Goal: Task Accomplishment & Management: Manage account settings

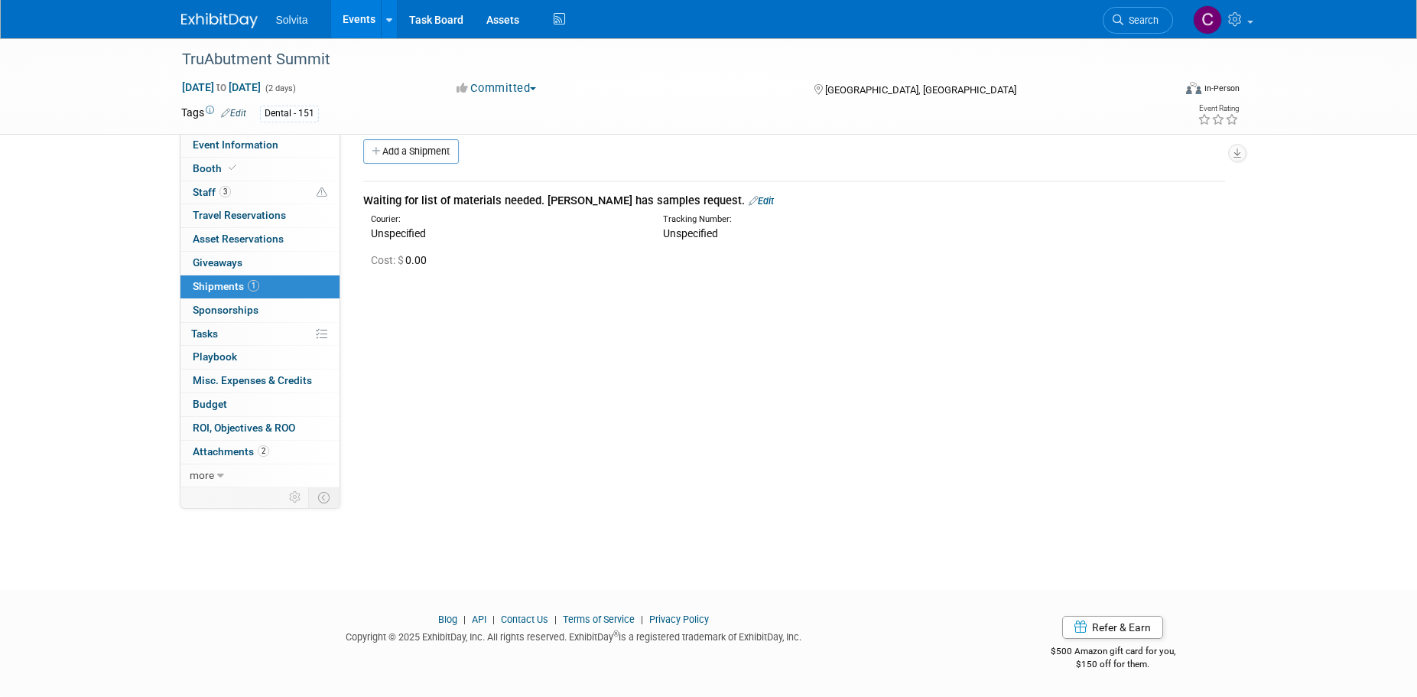
click at [355, 13] on link "Events" at bounding box center [359, 19] width 56 height 38
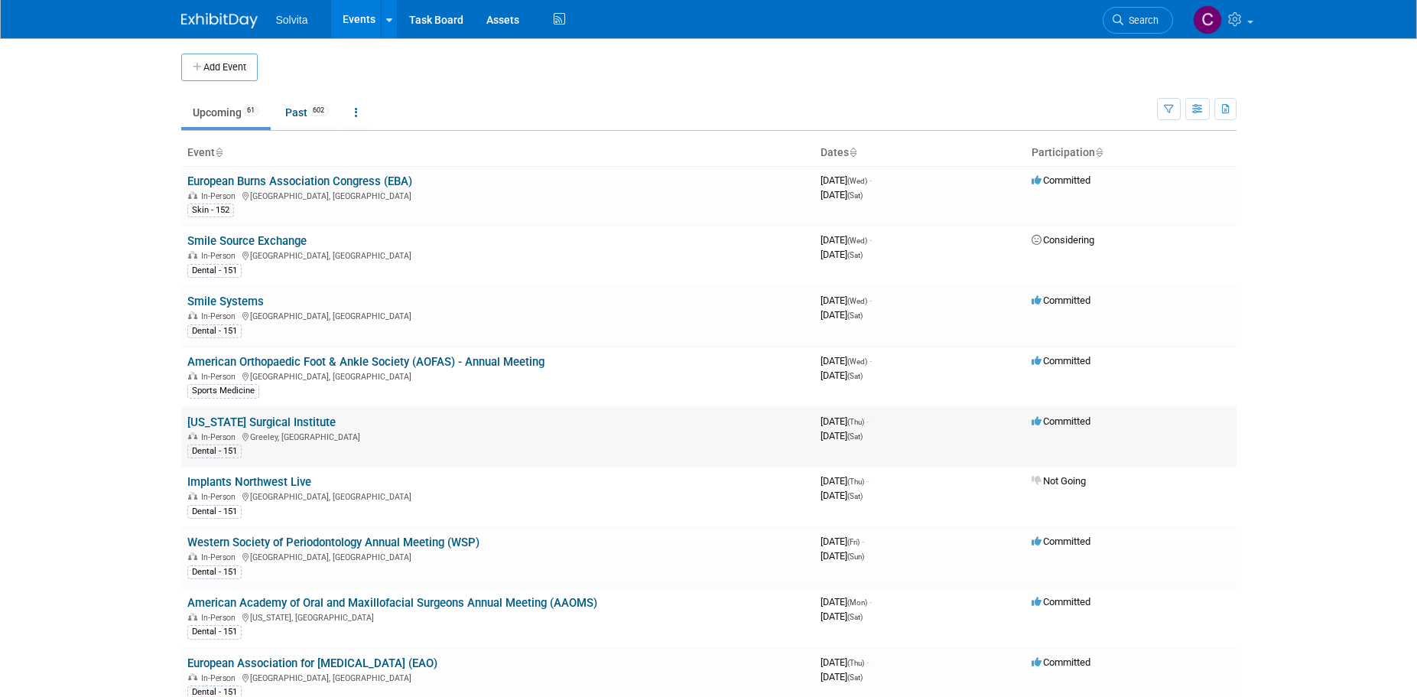
click at [303, 420] on link "[US_STATE] Surgical Institute" at bounding box center [261, 422] width 148 height 14
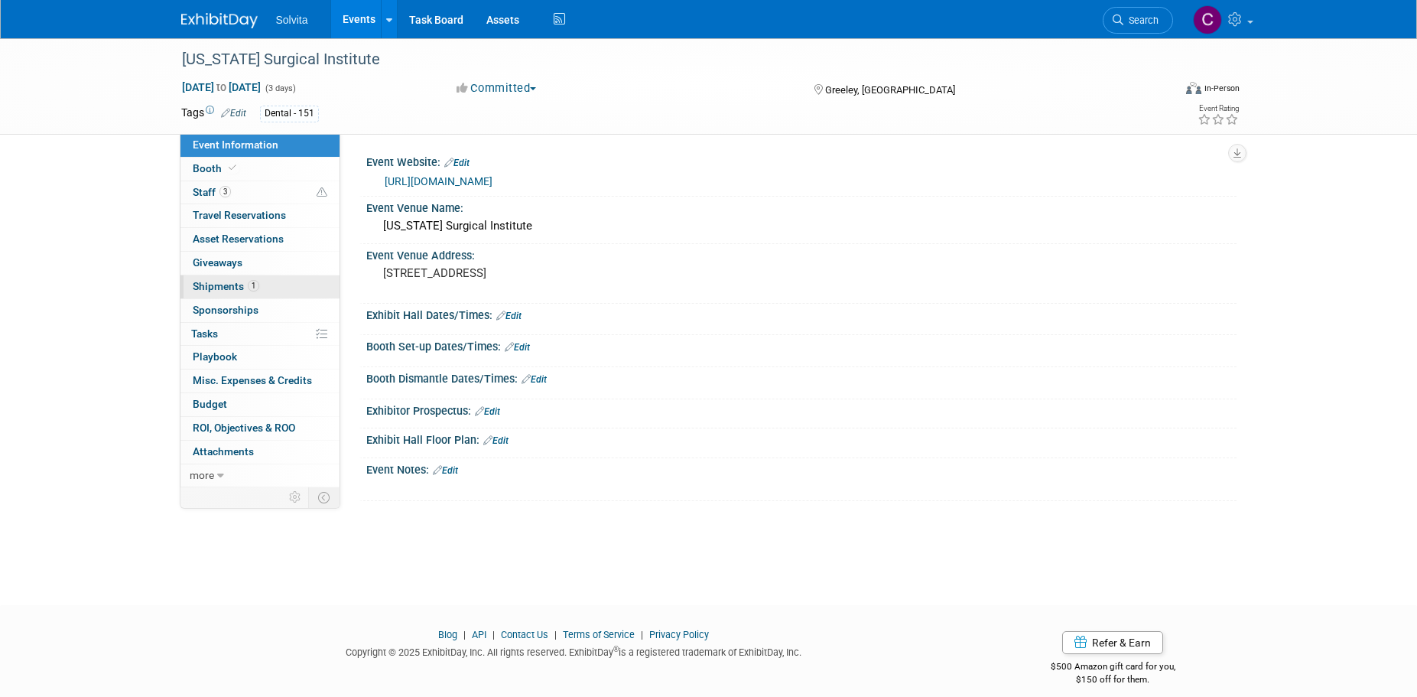
click at [211, 286] on span "Shipments 1" at bounding box center [226, 286] width 67 height 12
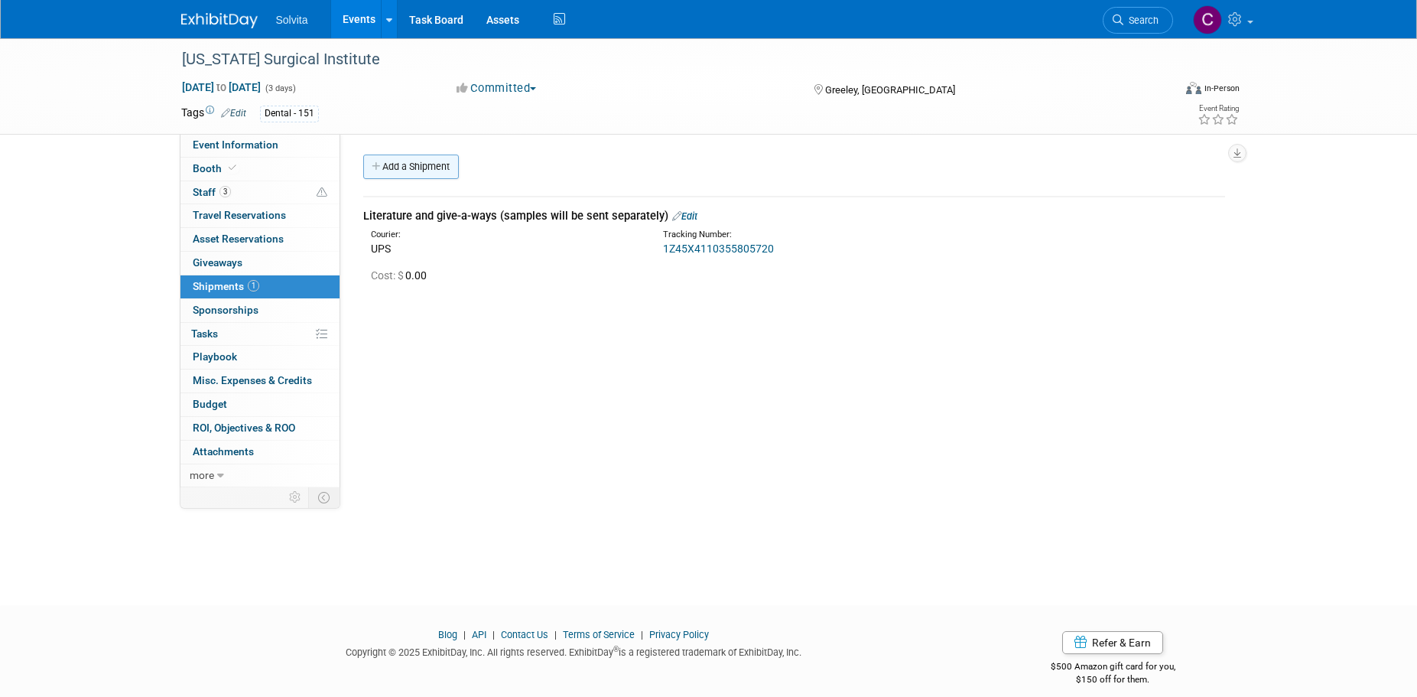
click at [415, 160] on link "Add a Shipment" at bounding box center [411, 166] width 96 height 24
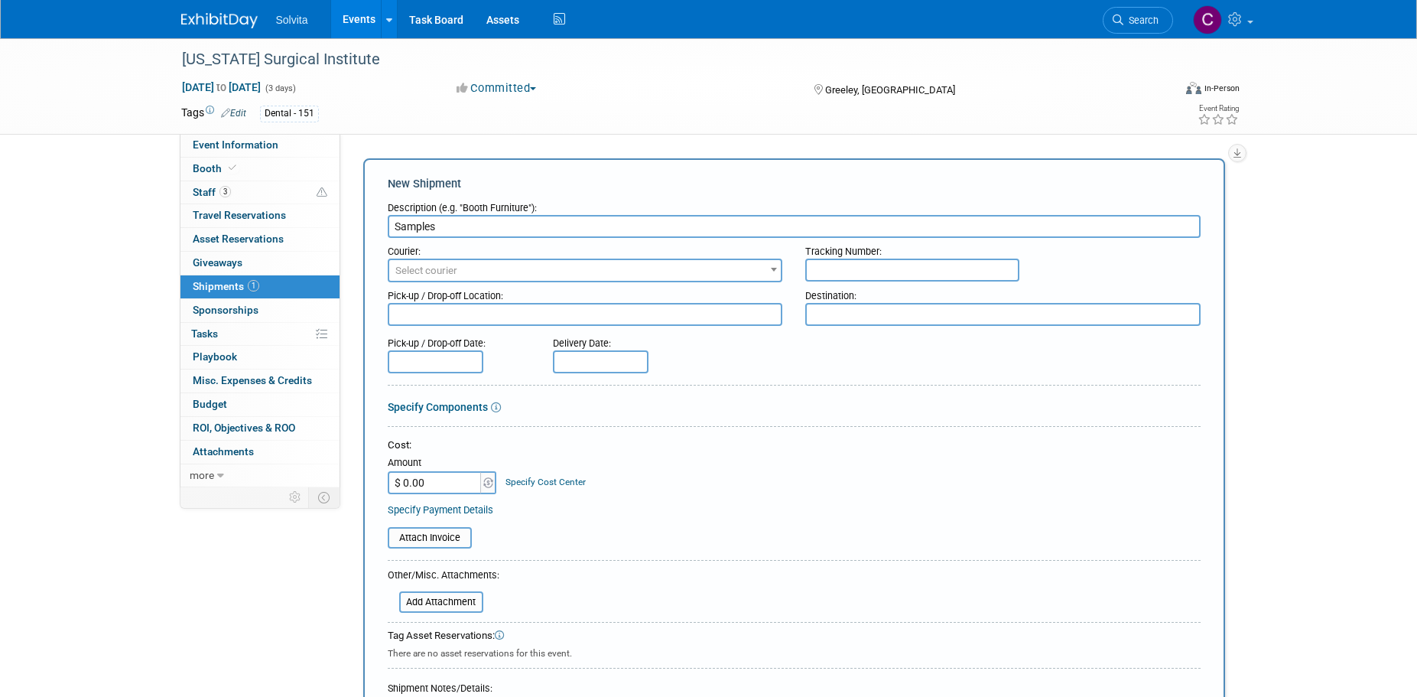
type input "Samples"
click at [848, 268] on input "text" at bounding box center [912, 270] width 214 height 23
paste input "418119407102"
type input "418119407102"
click at [649, 275] on span "Select courier" at bounding box center [585, 270] width 392 height 21
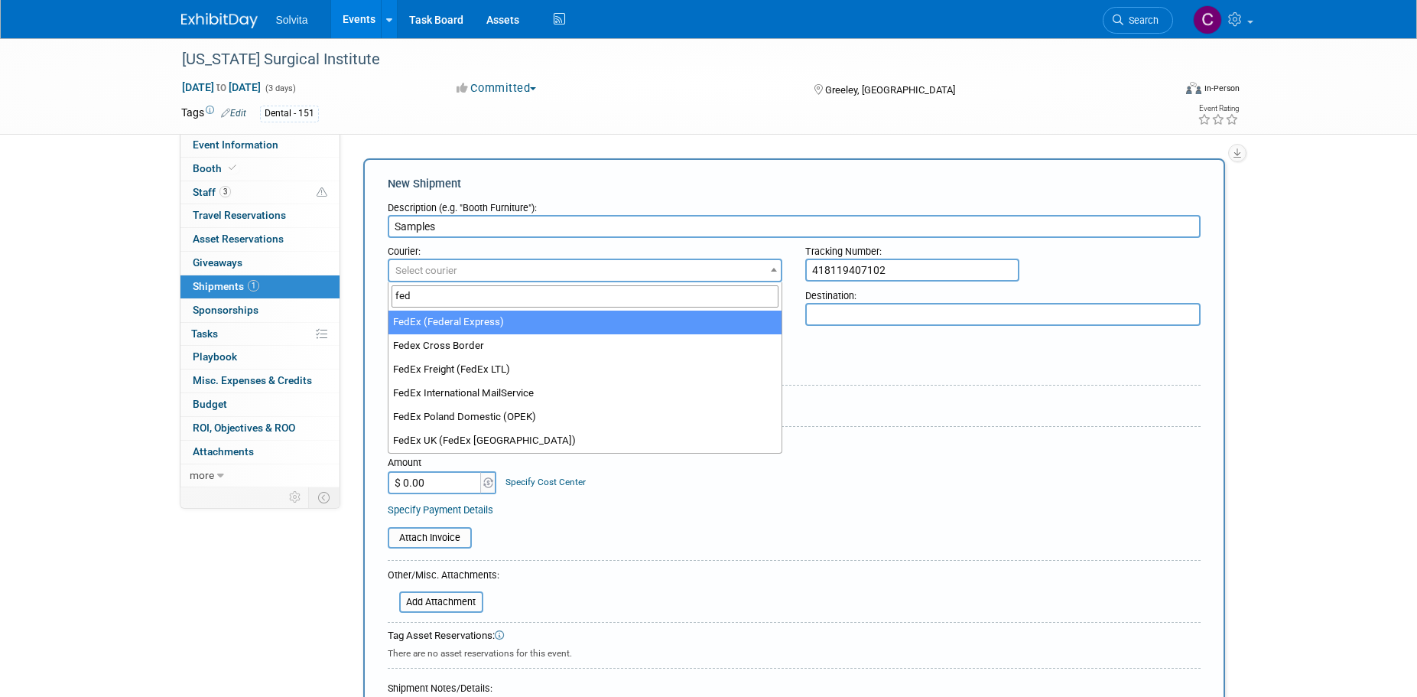
type input "fed"
select select "206"
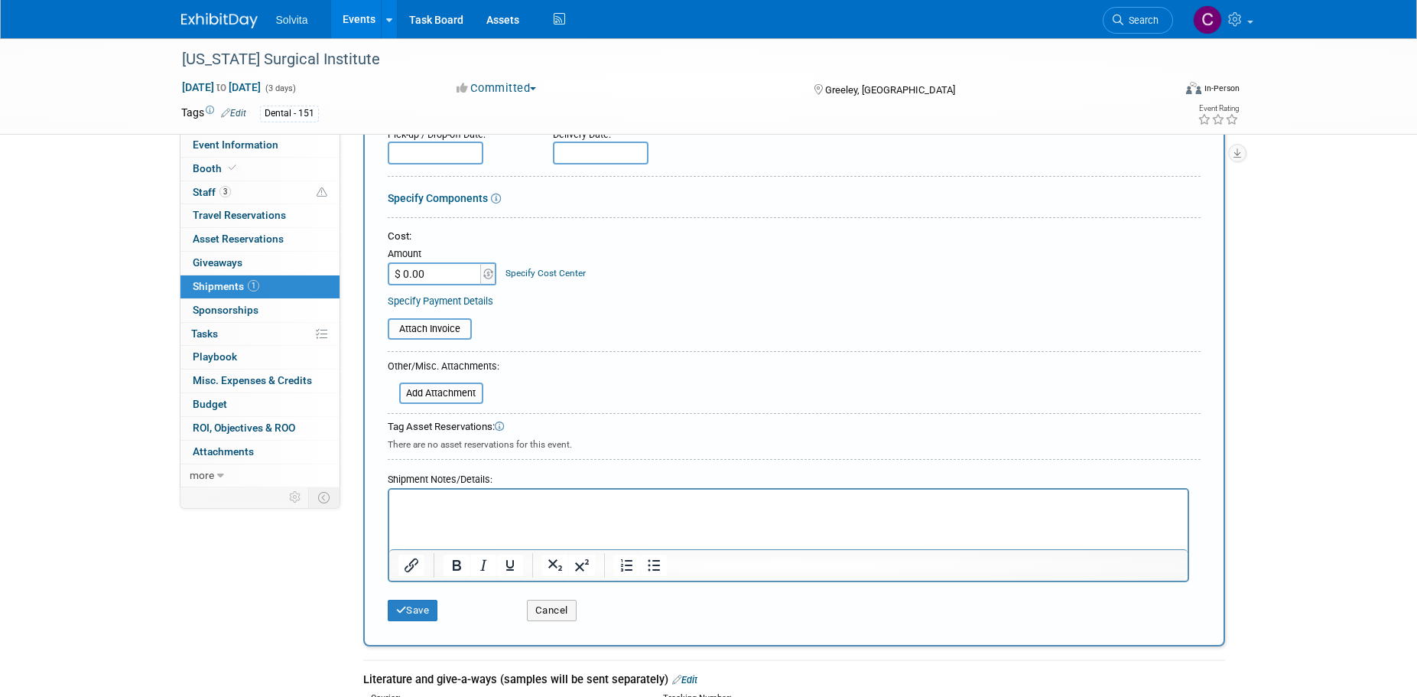
scroll to position [229, 0]
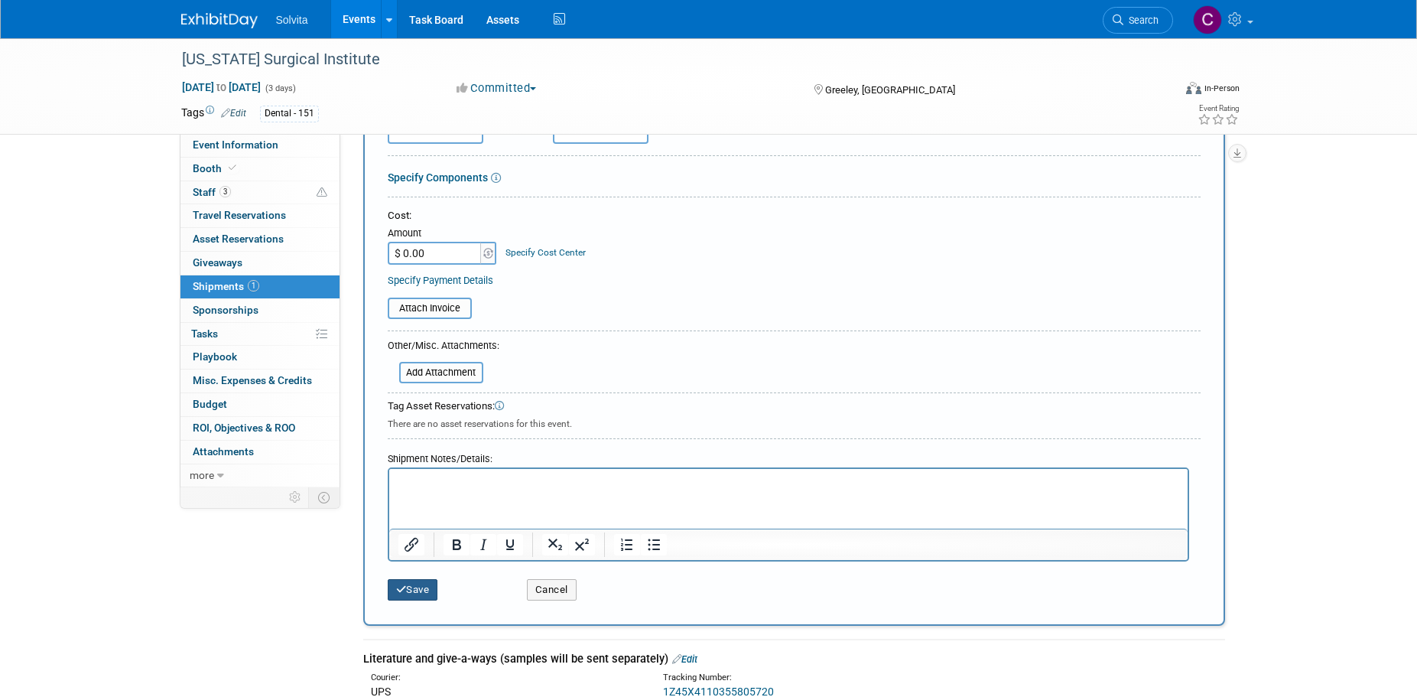
click at [430, 591] on button "Save" at bounding box center [413, 589] width 50 height 21
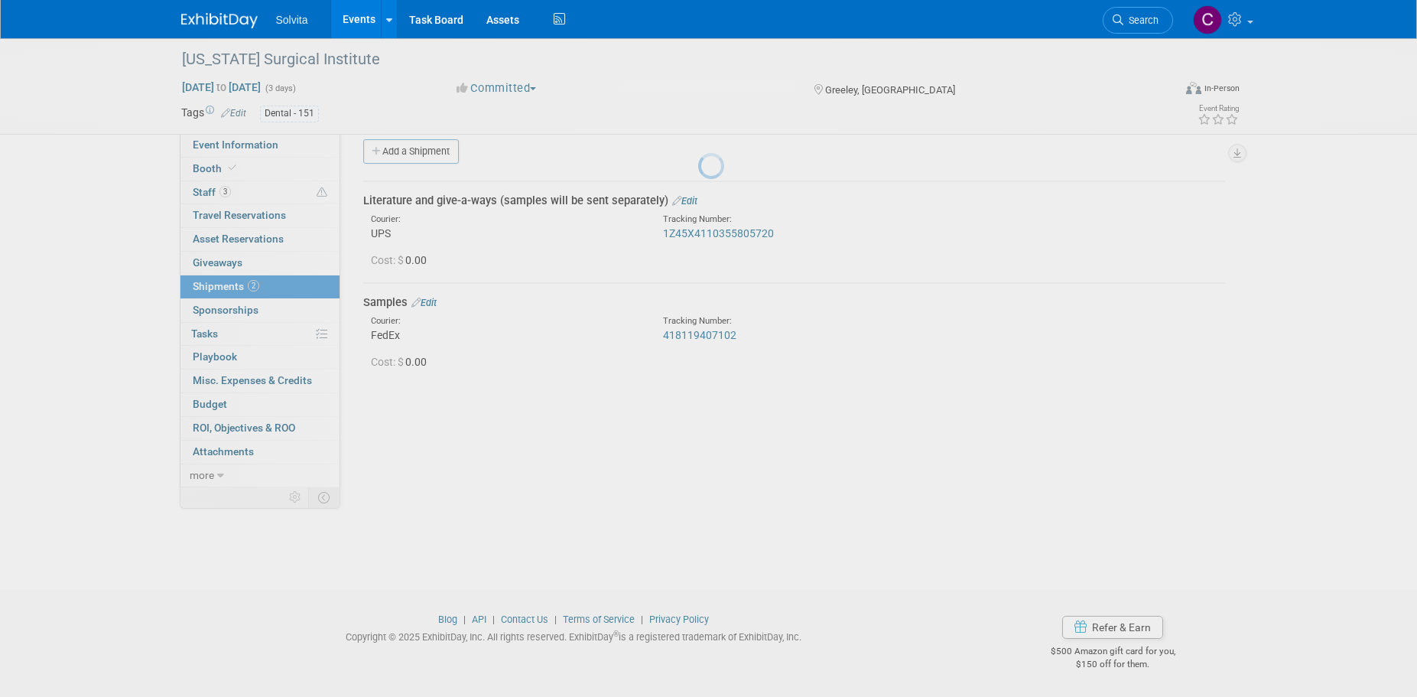
scroll to position [15, 0]
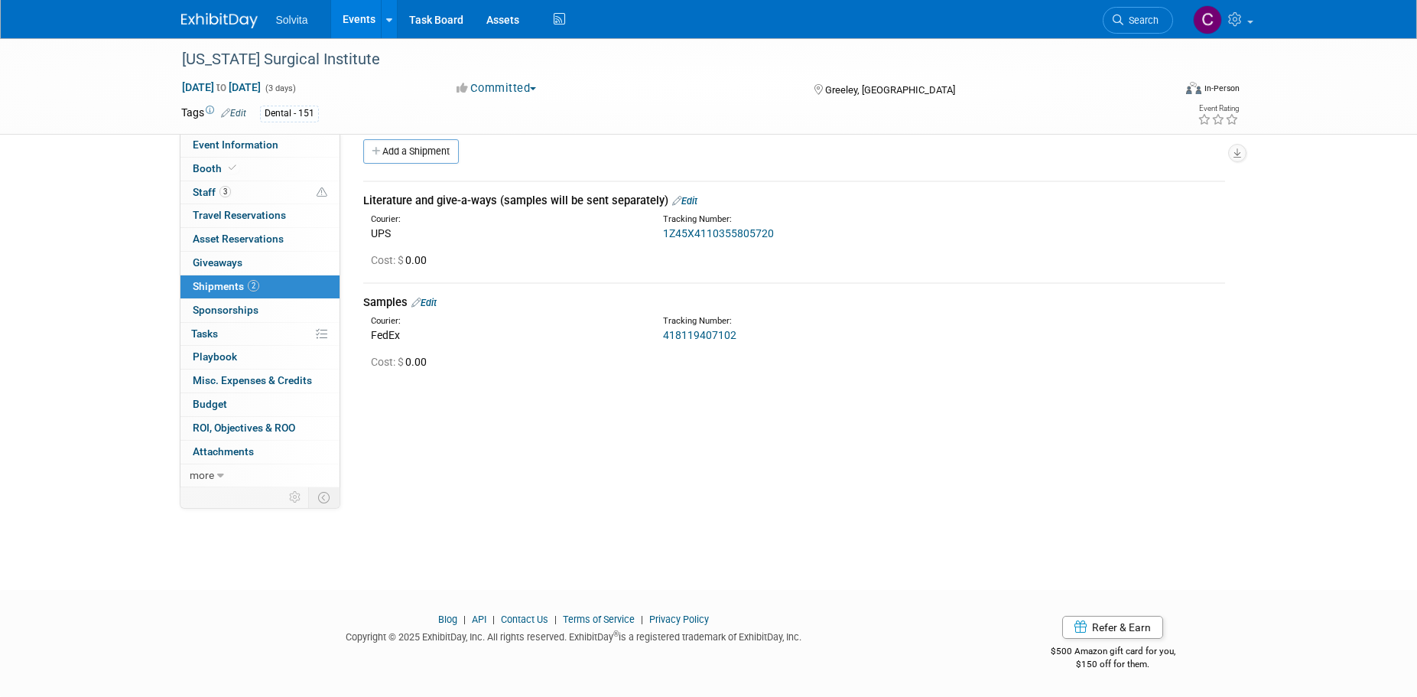
click at [430, 299] on link "Edit" at bounding box center [423, 302] width 25 height 11
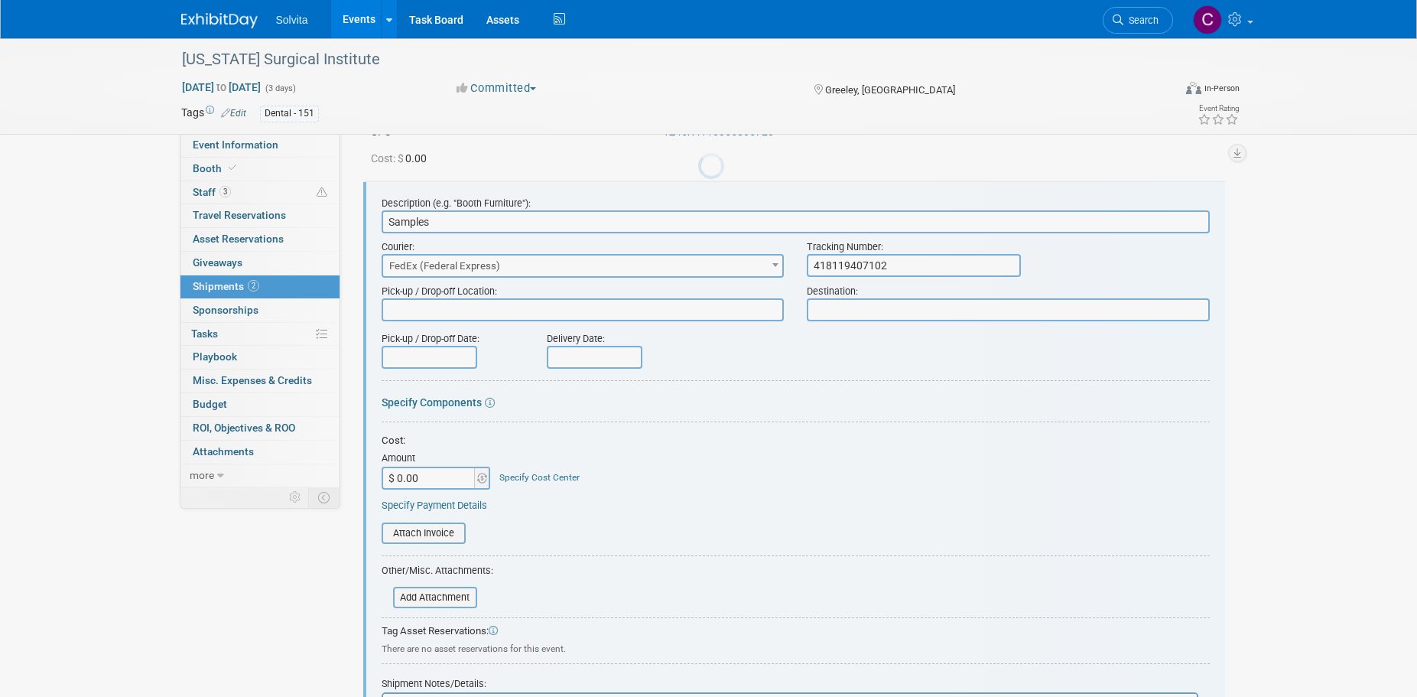
scroll to position [125, 0]
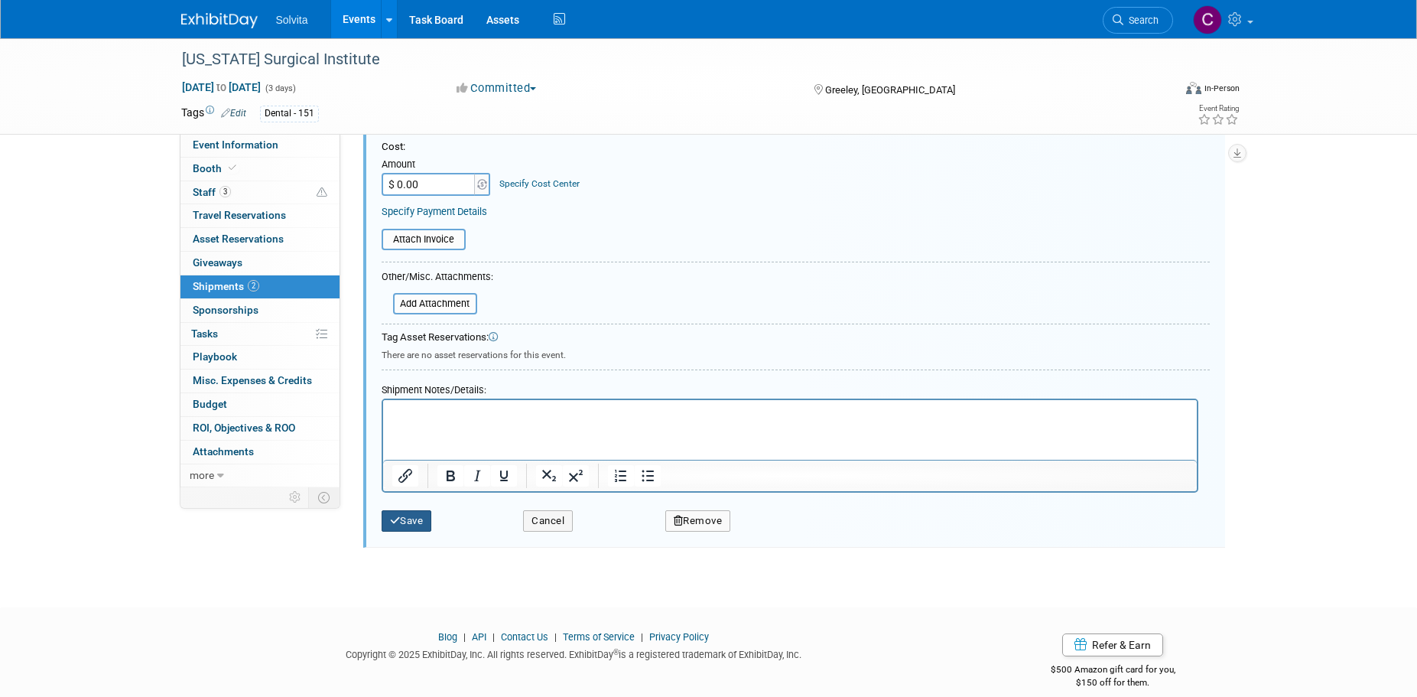
type input "Samples Donation"
click at [421, 519] on button "Save" at bounding box center [407, 520] width 50 height 21
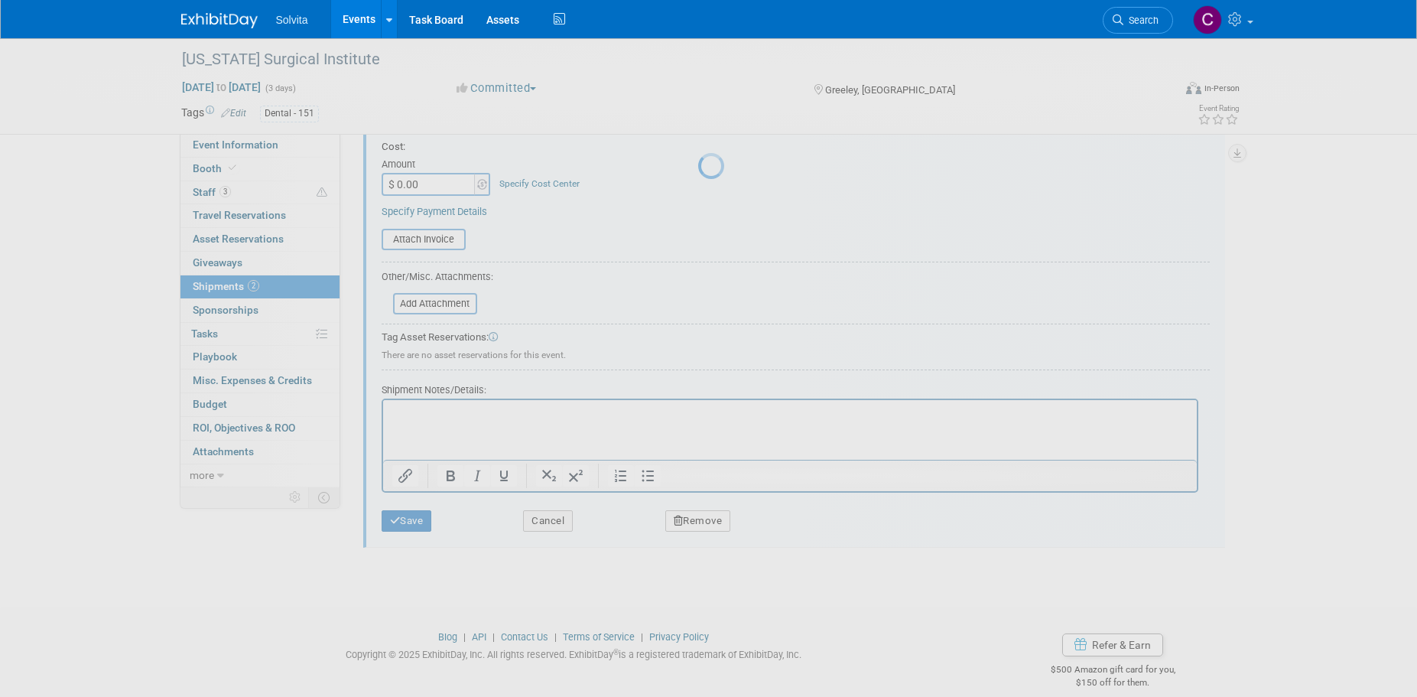
scroll to position [15, 0]
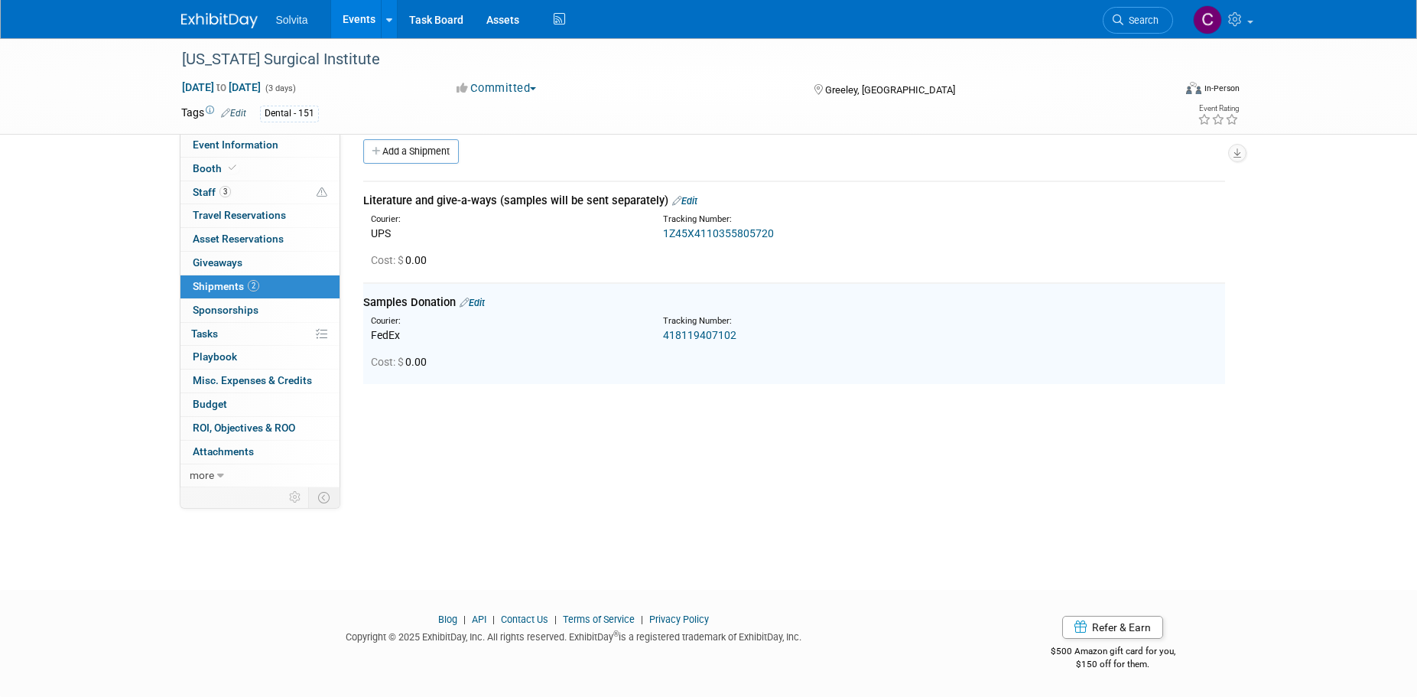
click at [691, 200] on link "Edit" at bounding box center [684, 200] width 25 height 11
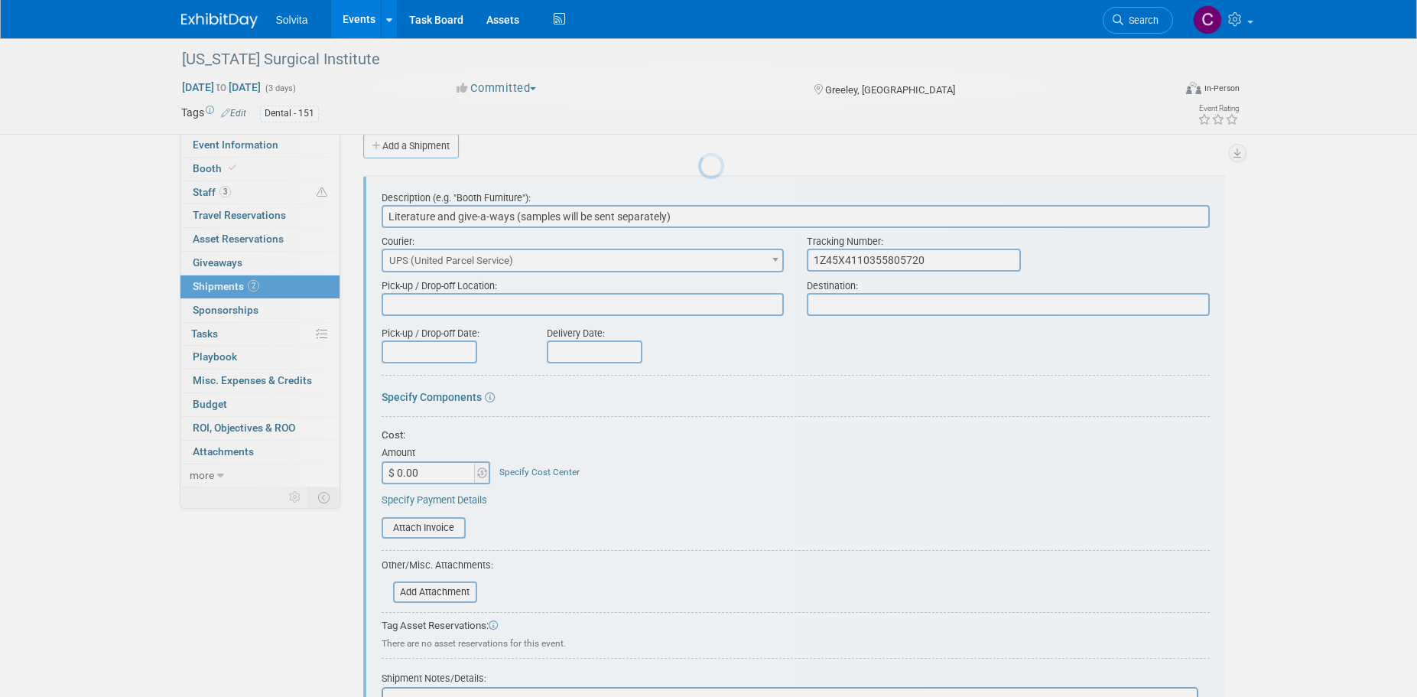
scroll to position [23, 0]
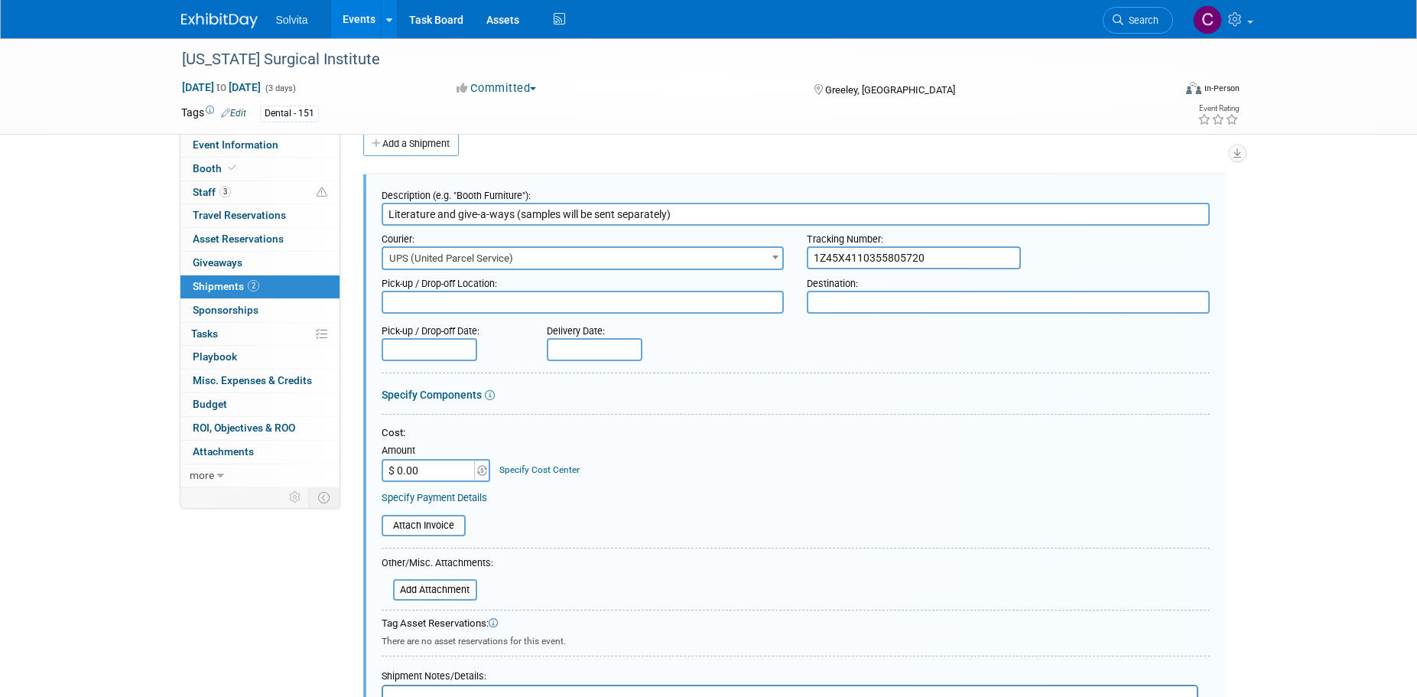
click at [538, 216] on input "Literature and give-a-ways (samples will be sent separately)" at bounding box center [796, 214] width 828 height 23
drag, startPoint x: 512, startPoint y: 213, endPoint x: 736, endPoint y: 212, distance: 224.1
click at [736, 212] on input "Literature and give-a-ways (samples will be sent separately)" at bounding box center [796, 214] width 828 height 23
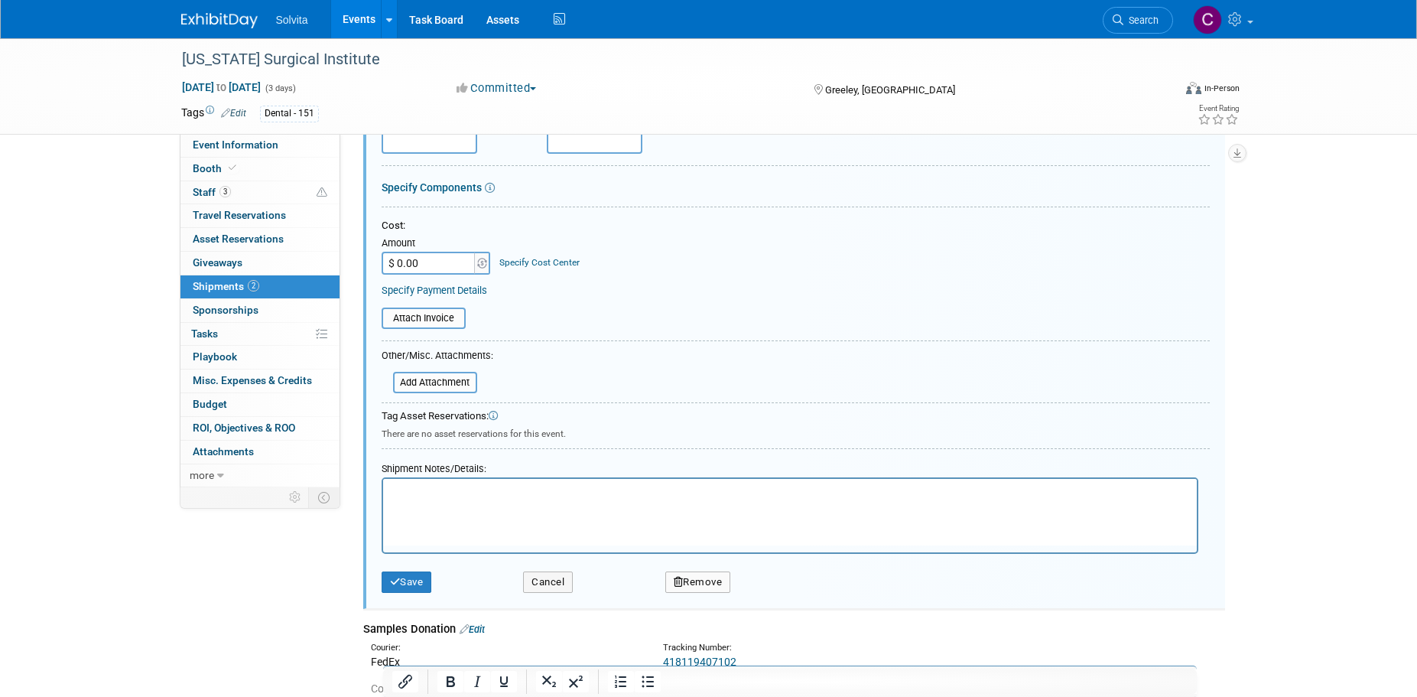
scroll to position [252, 0]
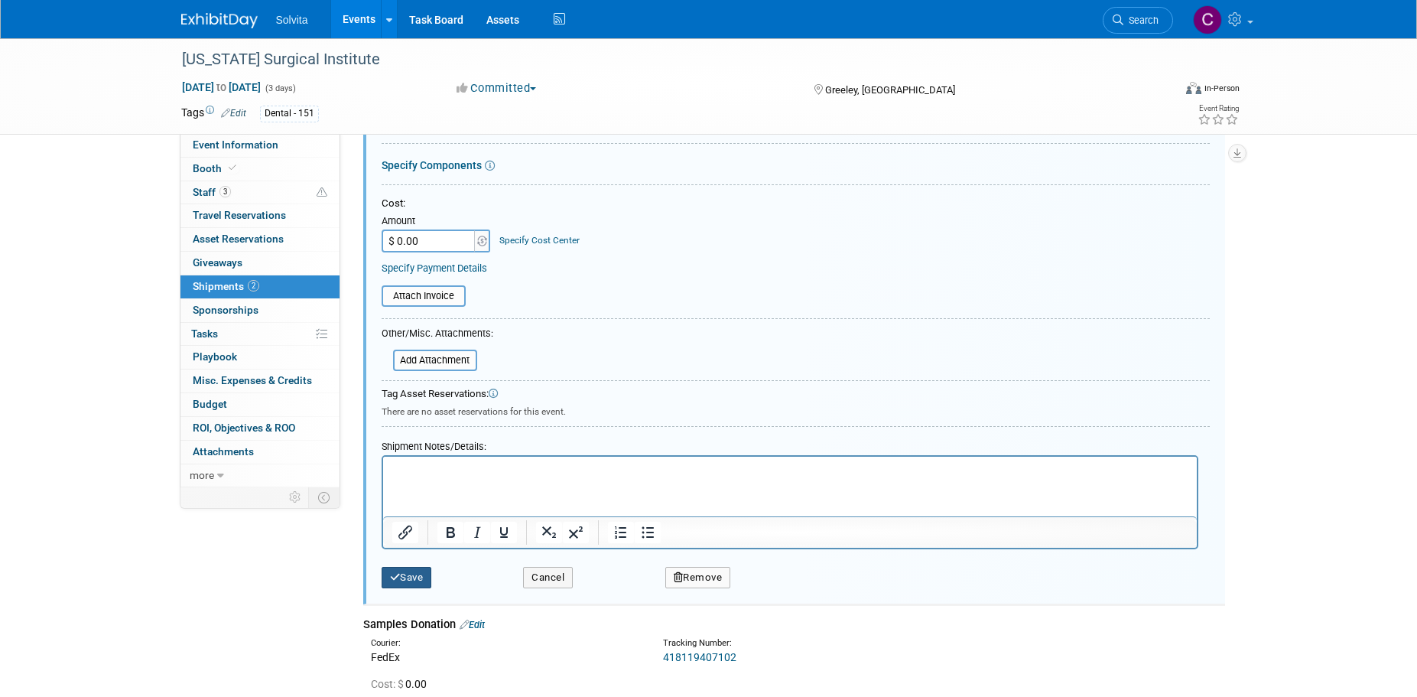
type input "Literature and give-a-ways"
drag, startPoint x: 421, startPoint y: 580, endPoint x: 536, endPoint y: 584, distance: 115.6
click at [421, 580] on button "Save" at bounding box center [407, 577] width 50 height 21
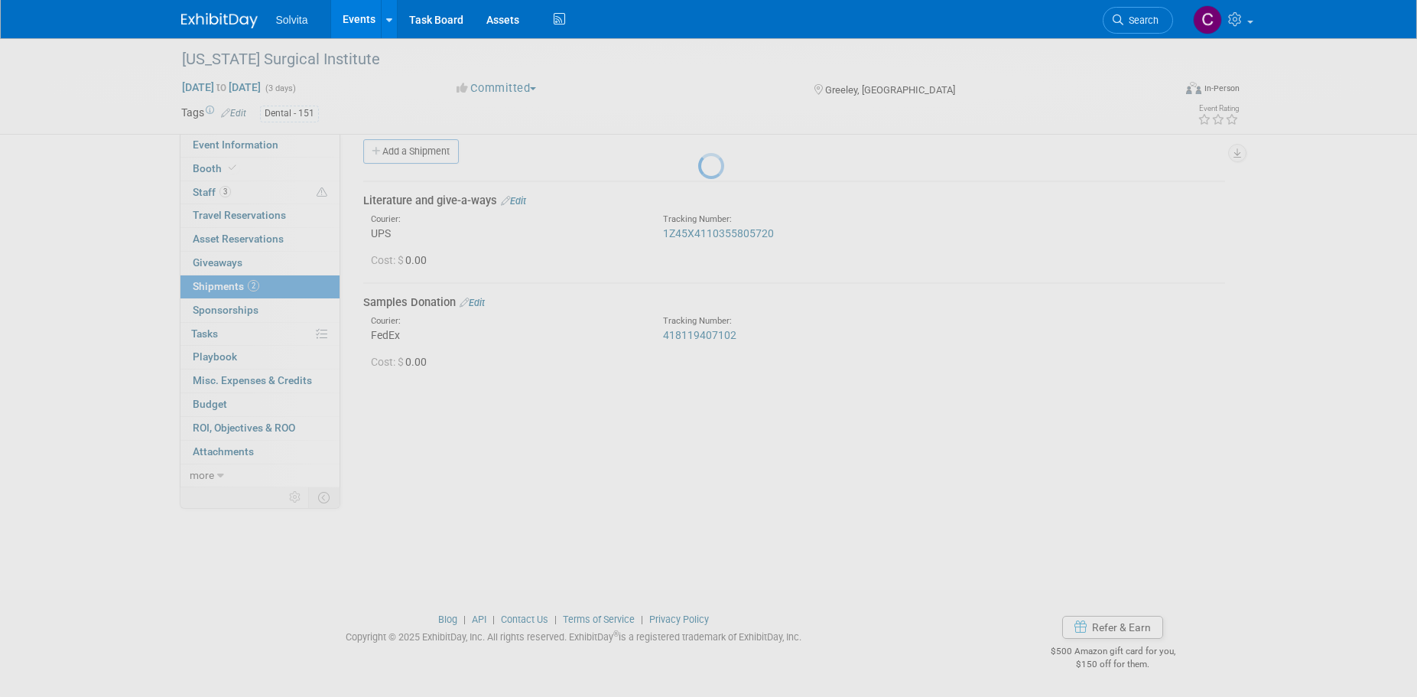
scroll to position [15, 0]
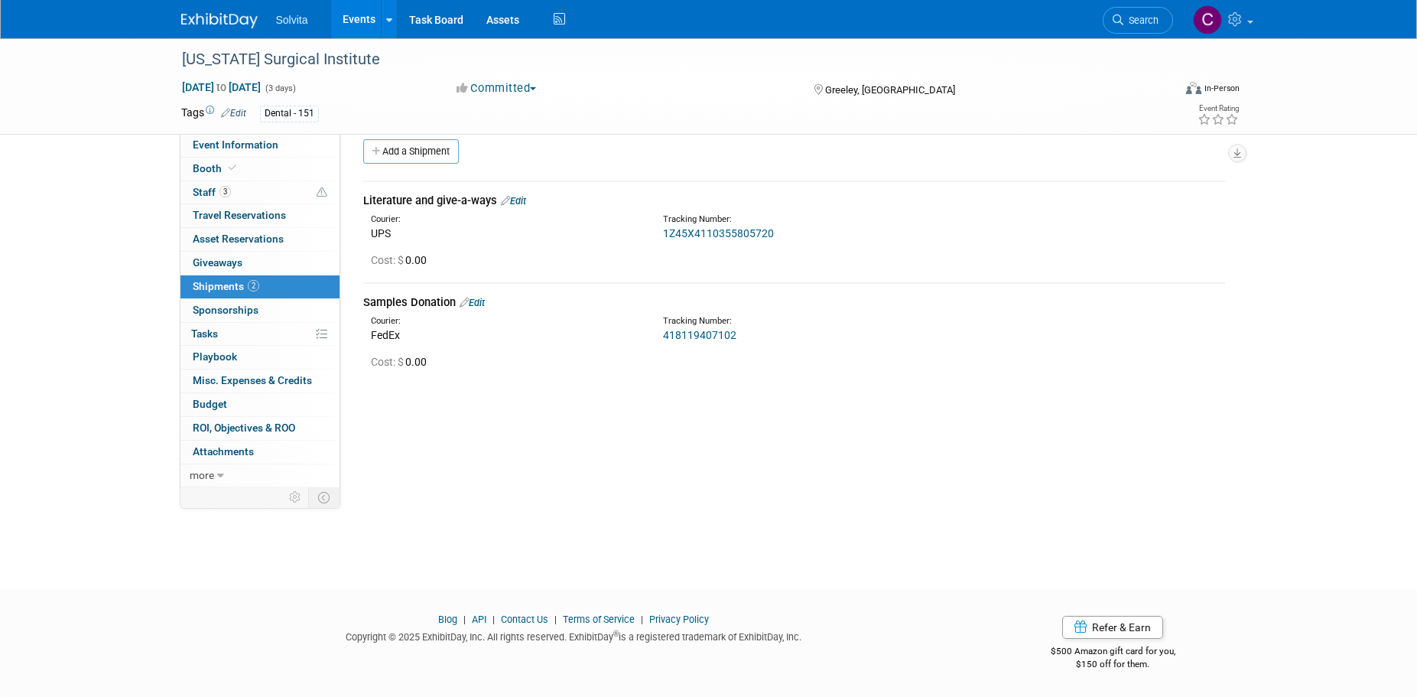
click at [747, 232] on link "1Z45X4110355805720" at bounding box center [718, 233] width 111 height 12
